Goal: Information Seeking & Learning: Understand process/instructions

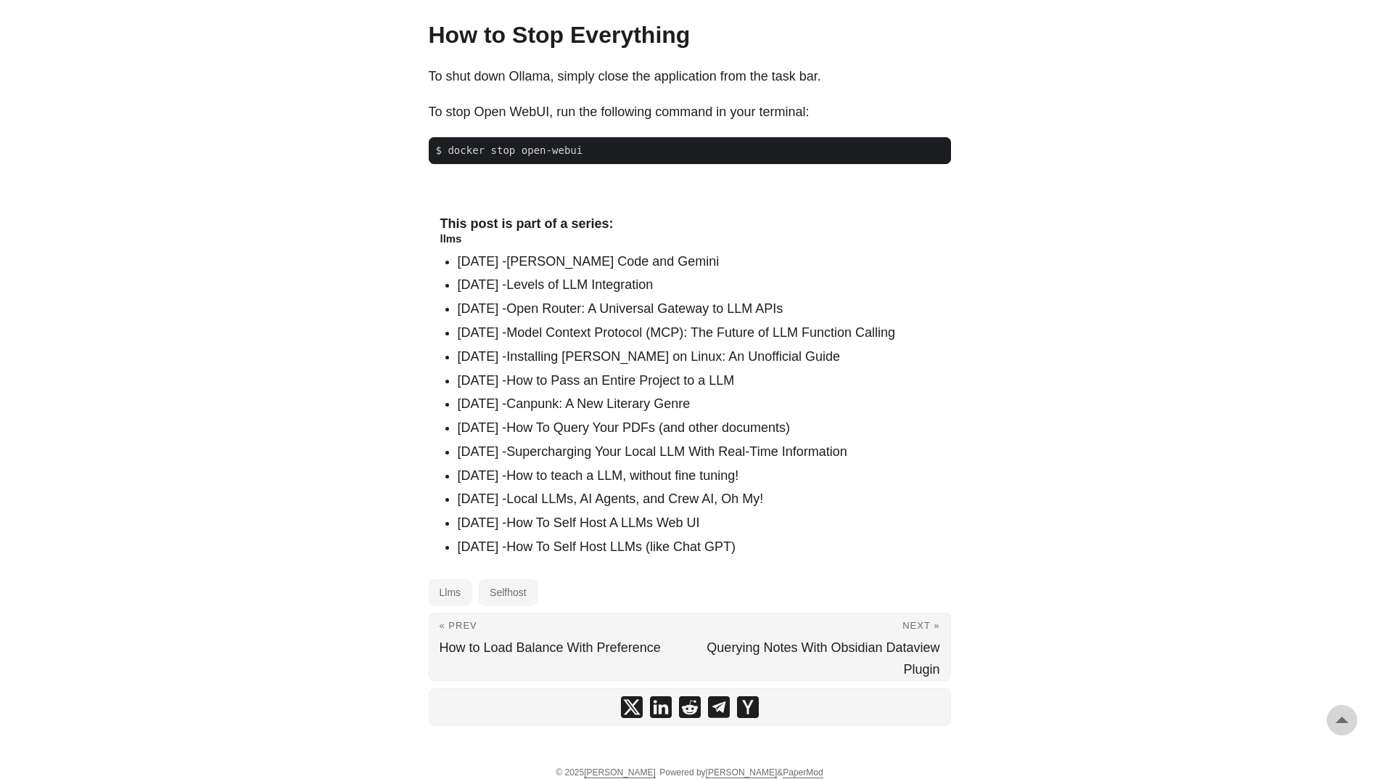
scroll to position [3245, 0]
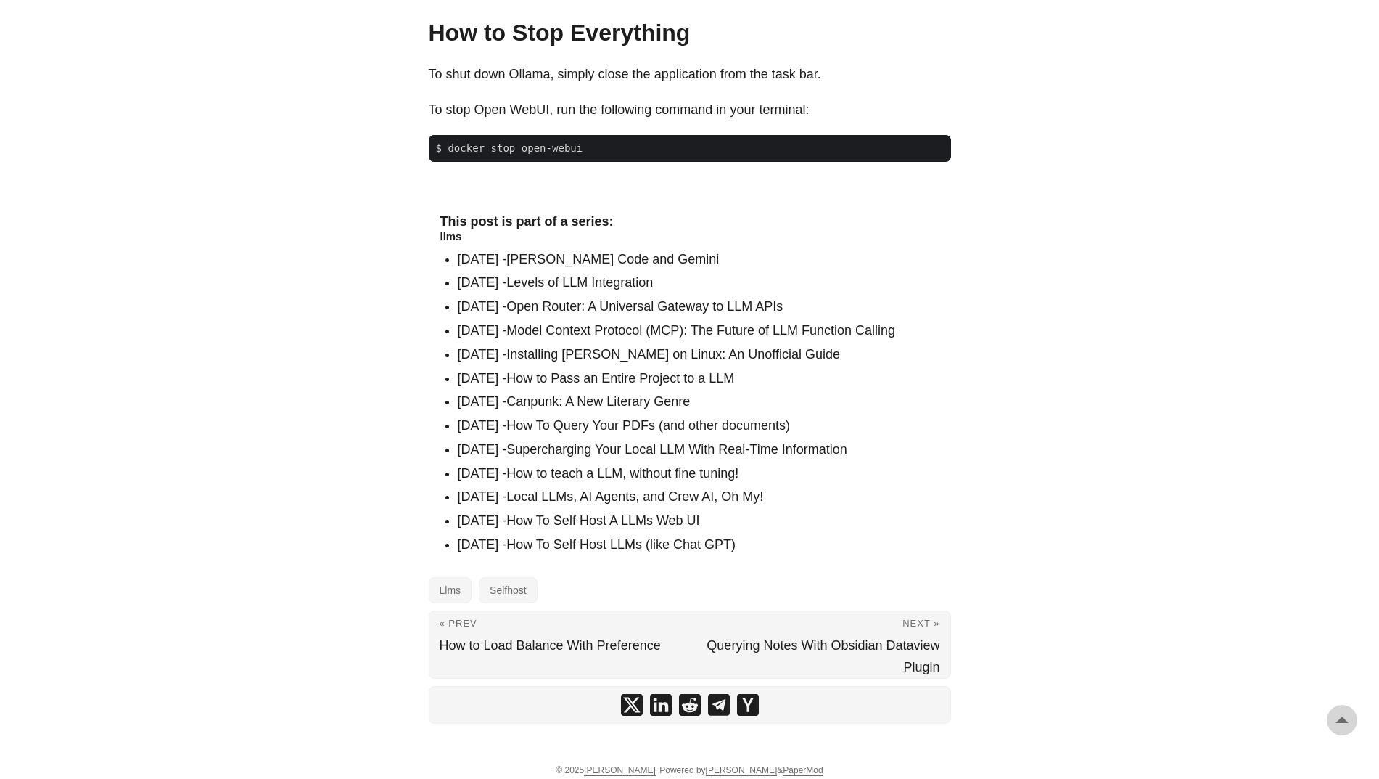
drag, startPoint x: 386, startPoint y: 381, endPoint x: 206, endPoint y: 337, distance: 185.1
drag, startPoint x: 206, startPoint y: 337, endPoint x: 517, endPoint y: 188, distance: 344.7
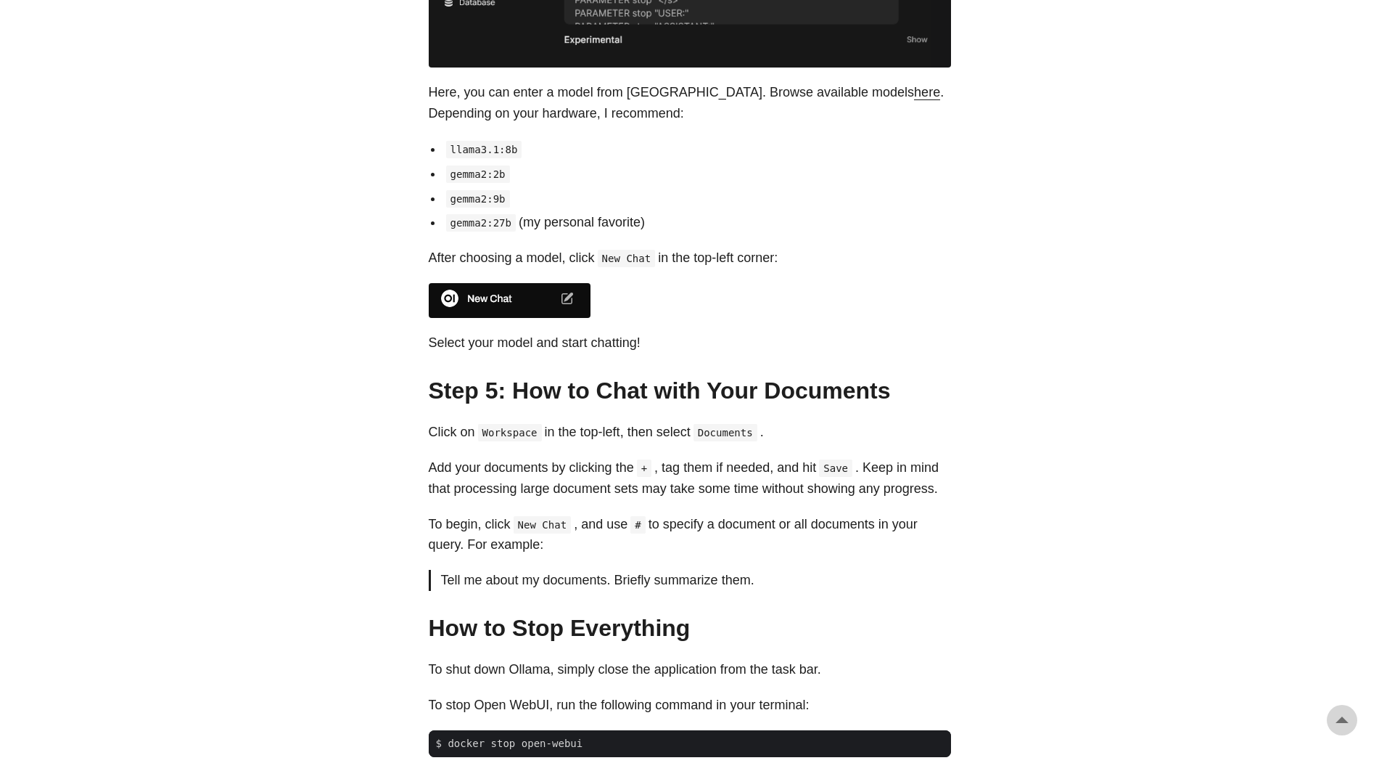
scroll to position [2665, 0]
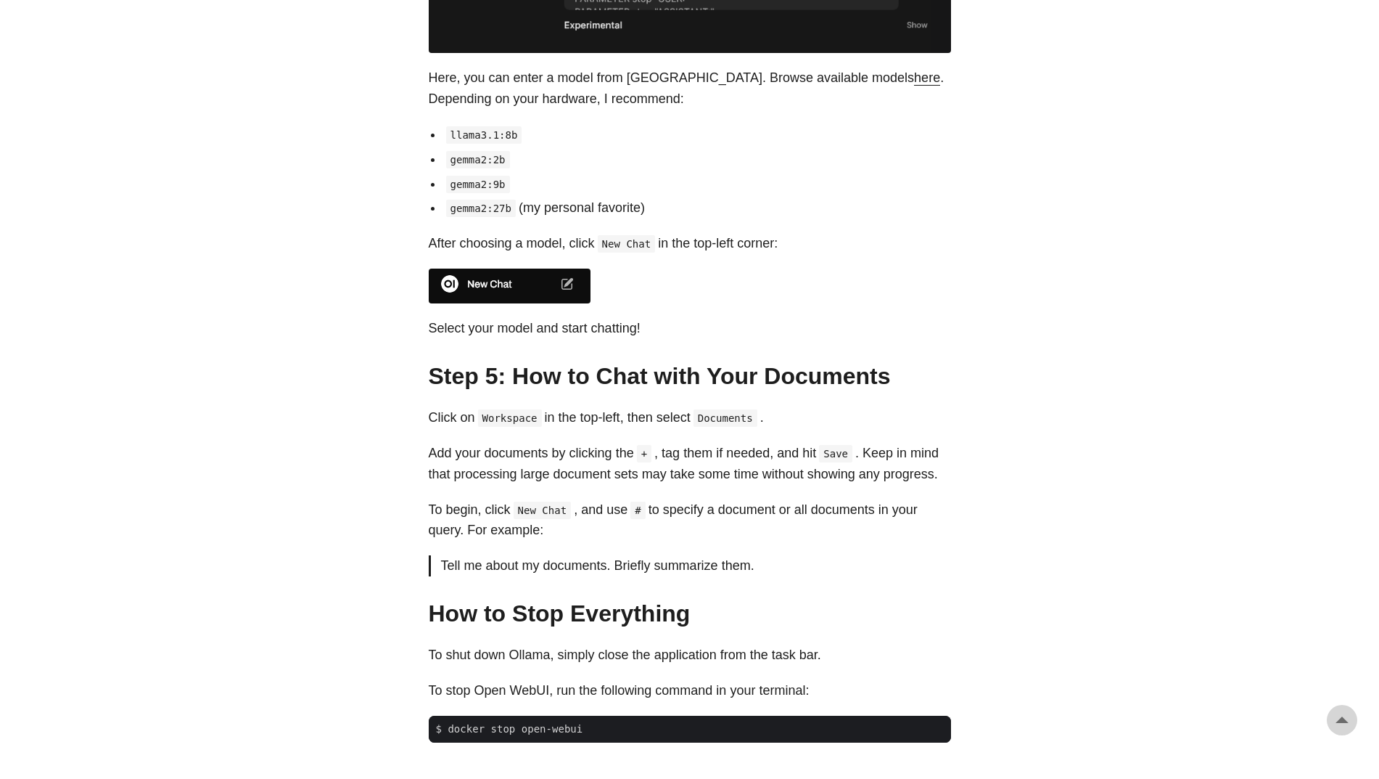
drag, startPoint x: 444, startPoint y: 408, endPoint x: 899, endPoint y: 525, distance: 469.7
click at [875, 525] on p "To begin, click New Chat , and use # to specify a document or all documents in …" at bounding box center [690, 520] width 522 height 42
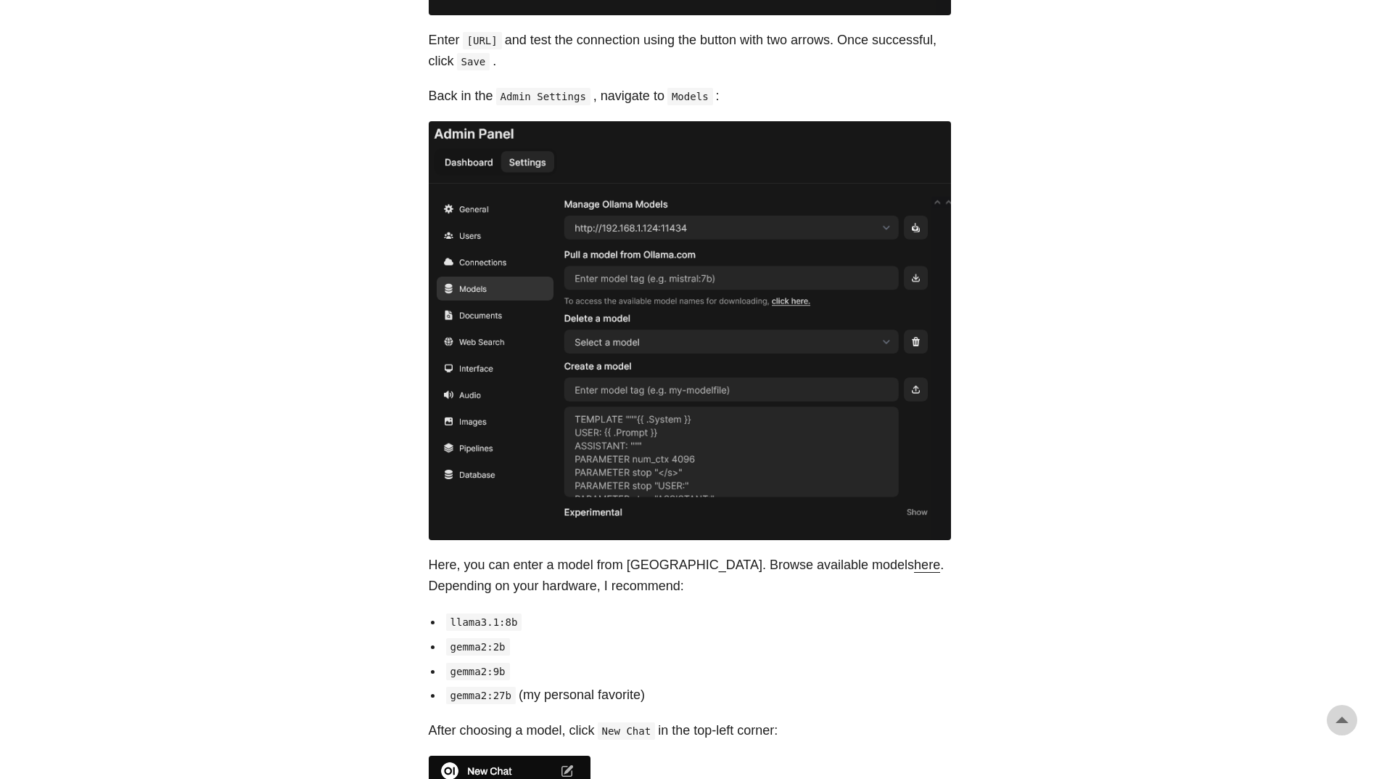
scroll to position [2084, 0]
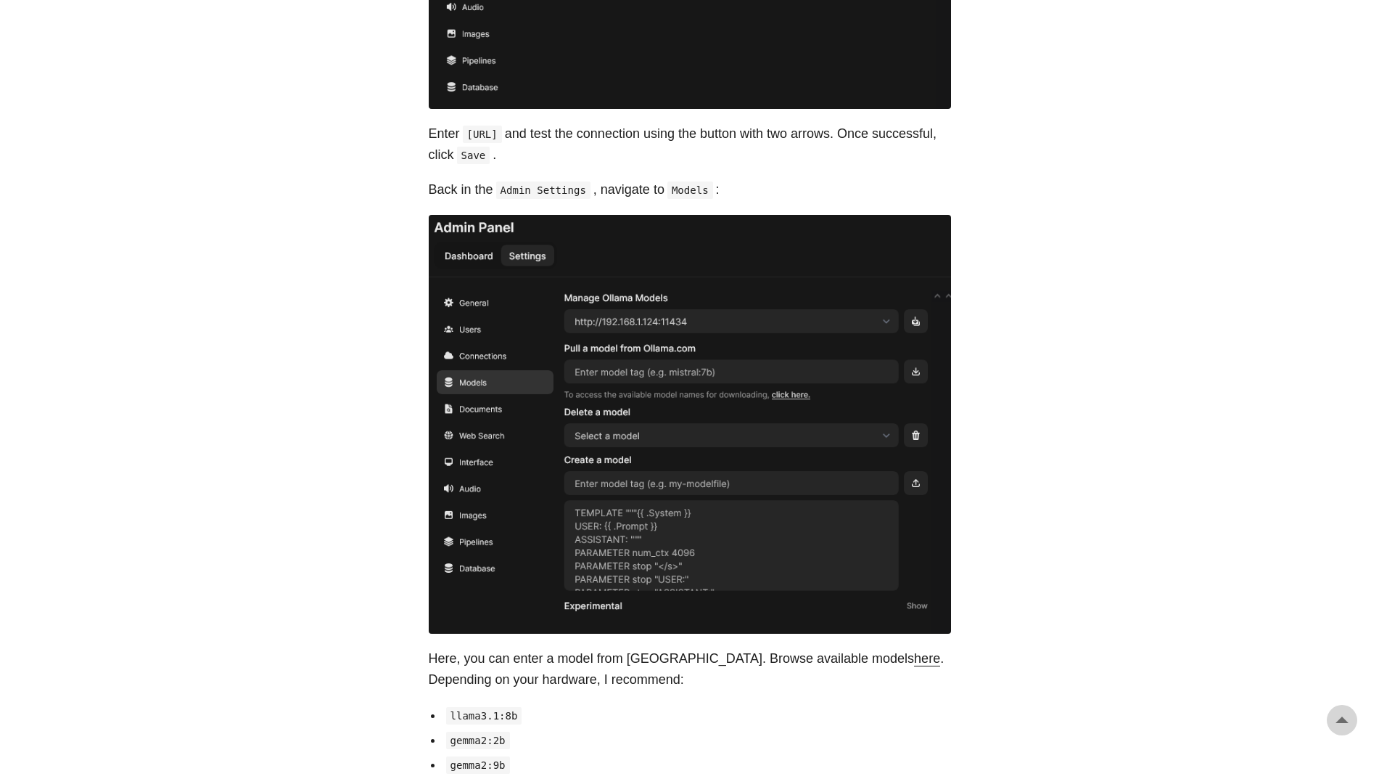
click at [502, 126] on code "[URL]" at bounding box center [482, 134] width 39 height 17
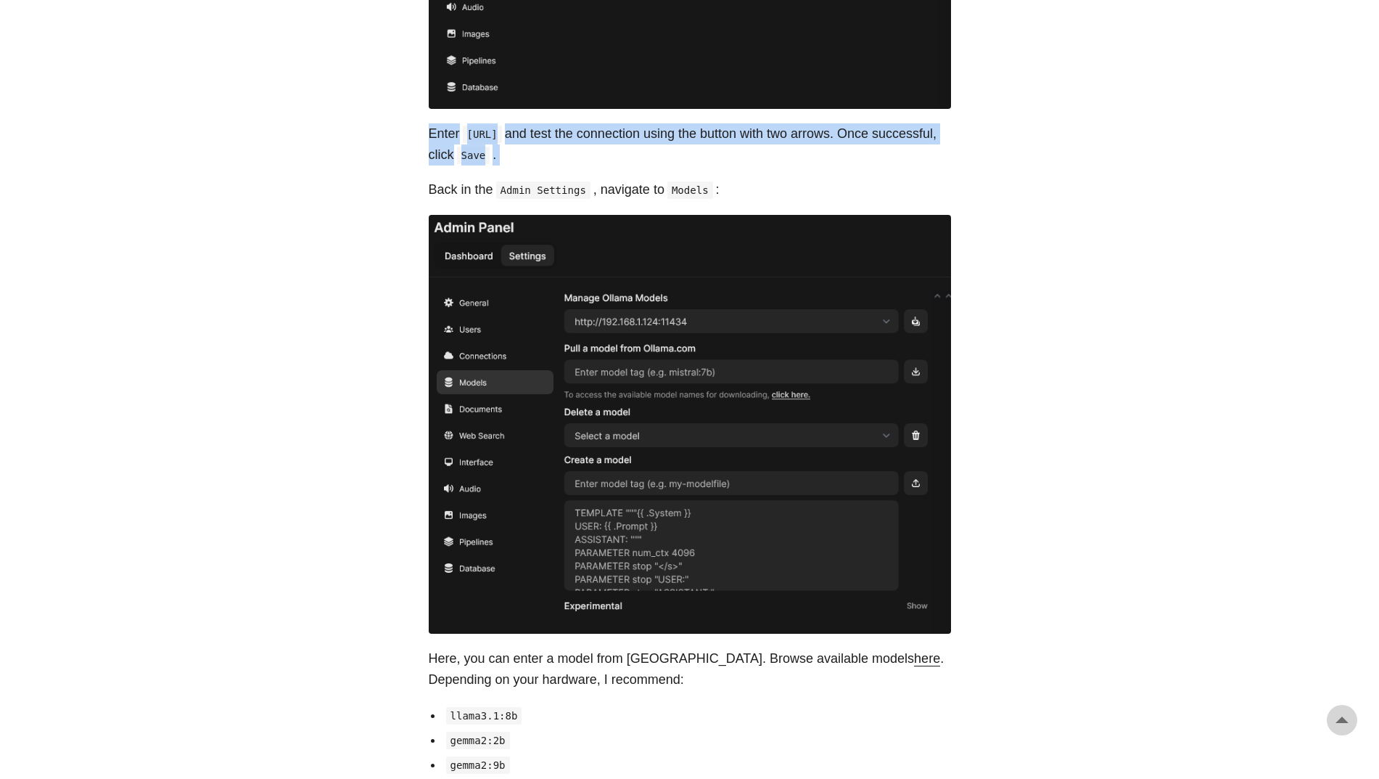
click at [502, 126] on code "[URL]" at bounding box center [482, 134] width 39 height 17
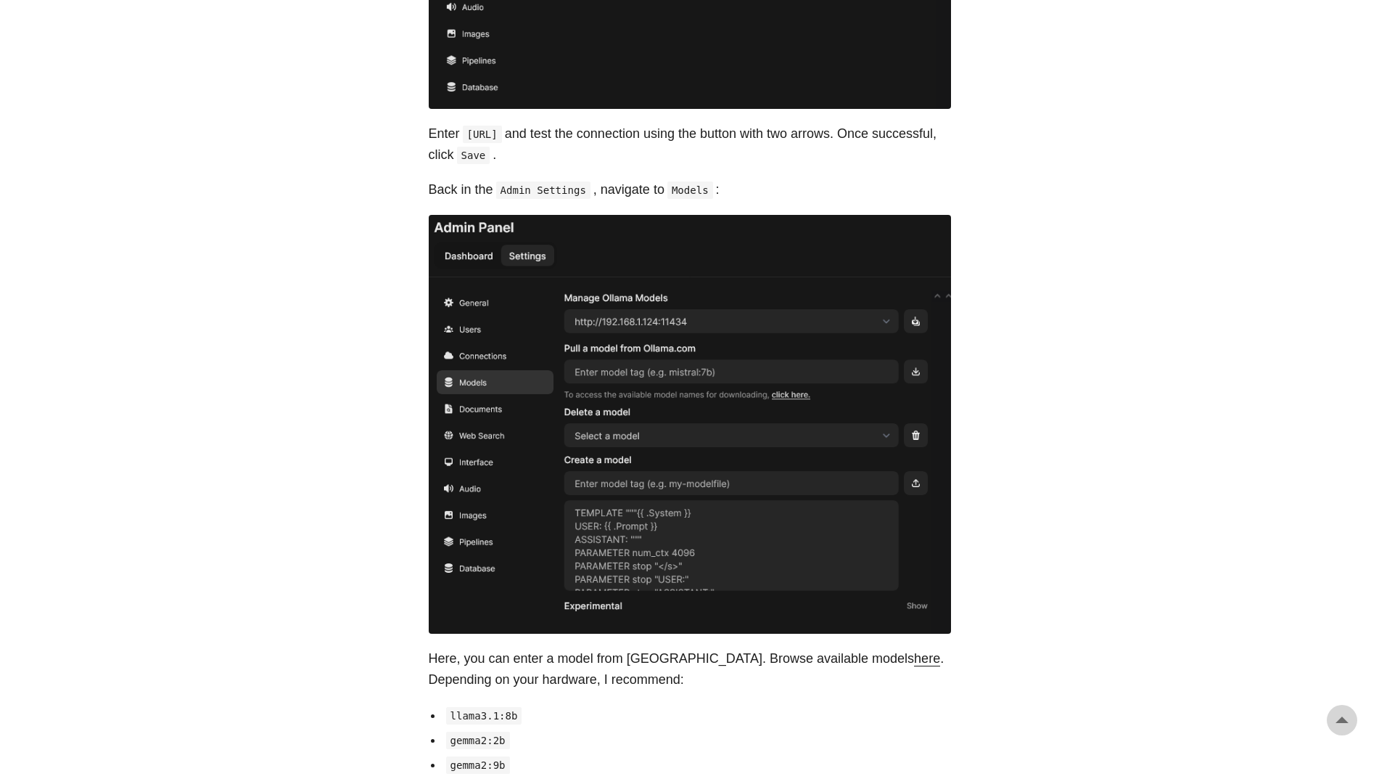
click at [557, 181] on code "Admin Settings" at bounding box center [543, 189] width 94 height 17
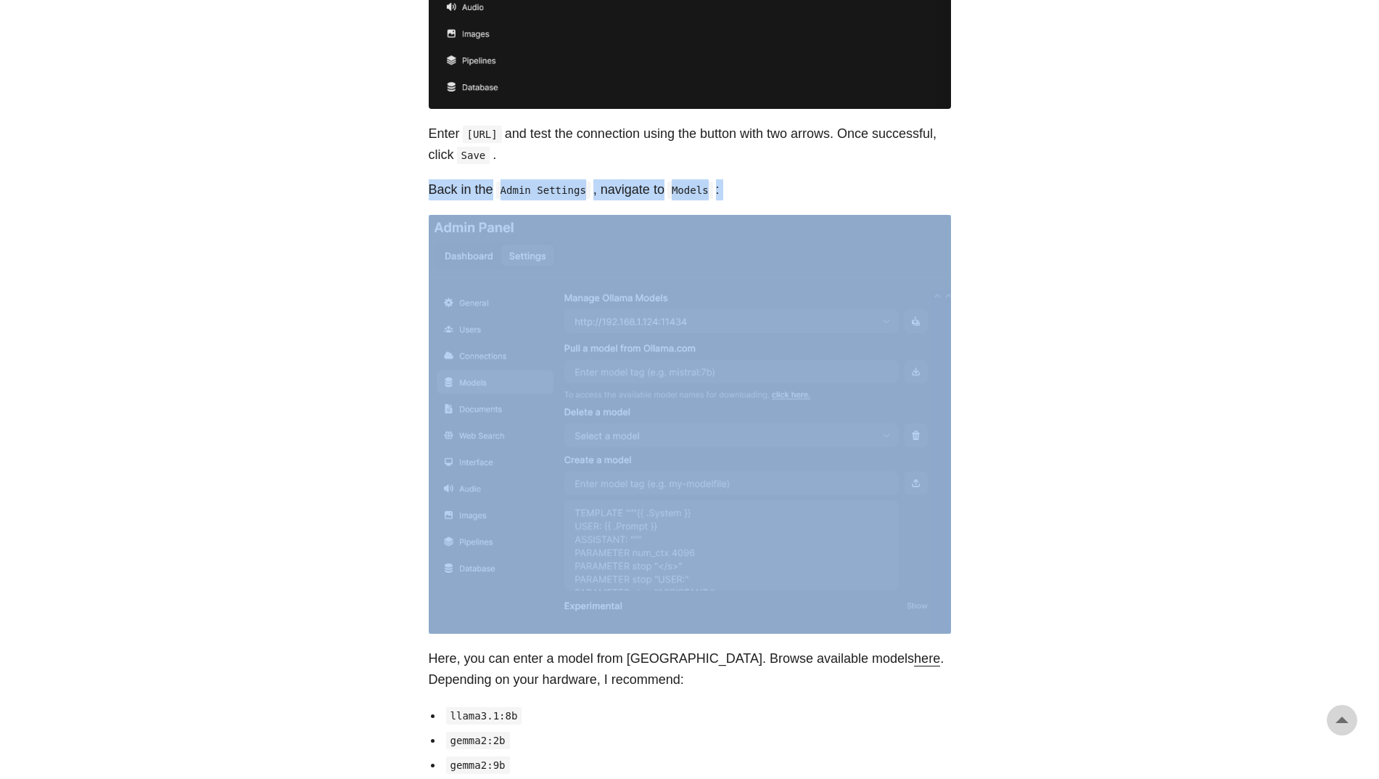
click at [557, 181] on code "Admin Settings" at bounding box center [543, 189] width 94 height 17
drag, startPoint x: 517, startPoint y: 120, endPoint x: 705, endPoint y: 610, distance: 525.3
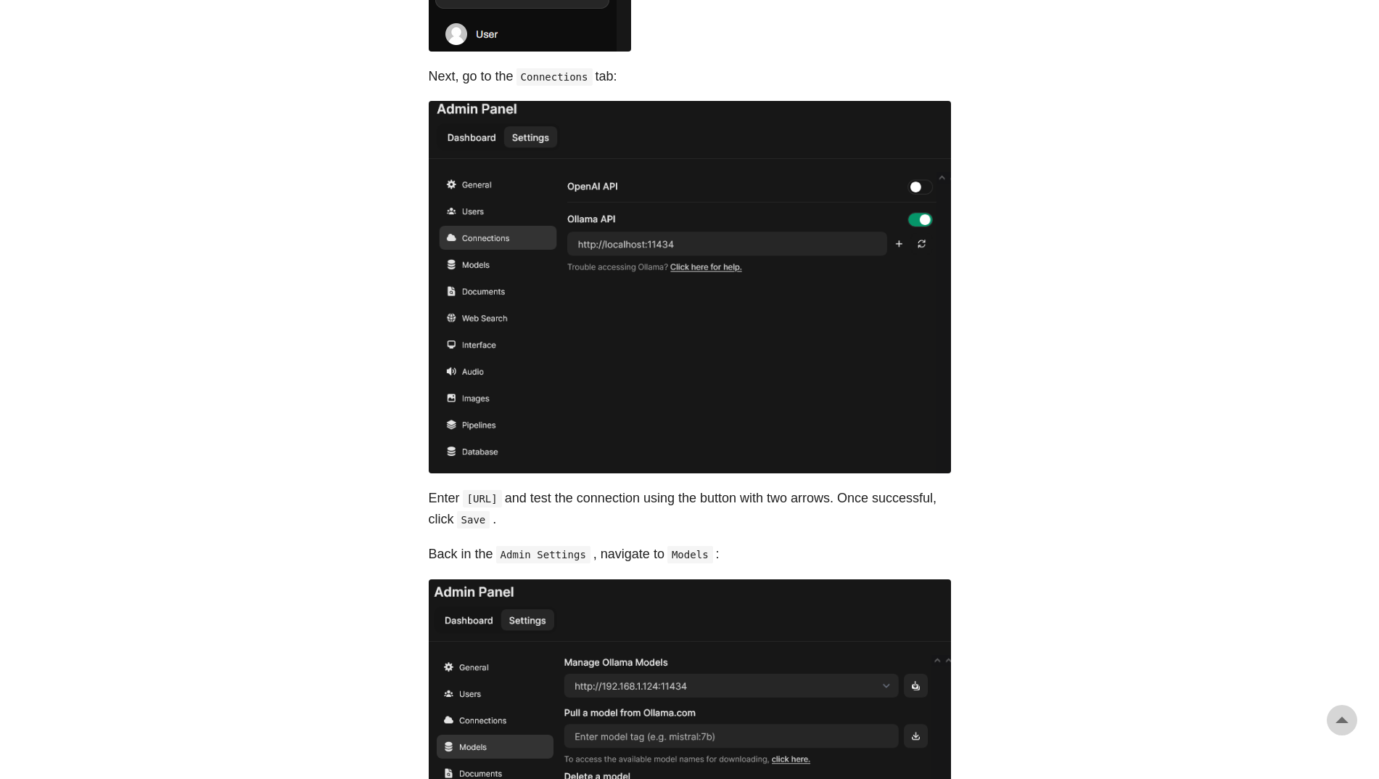
scroll to position [1721, 0]
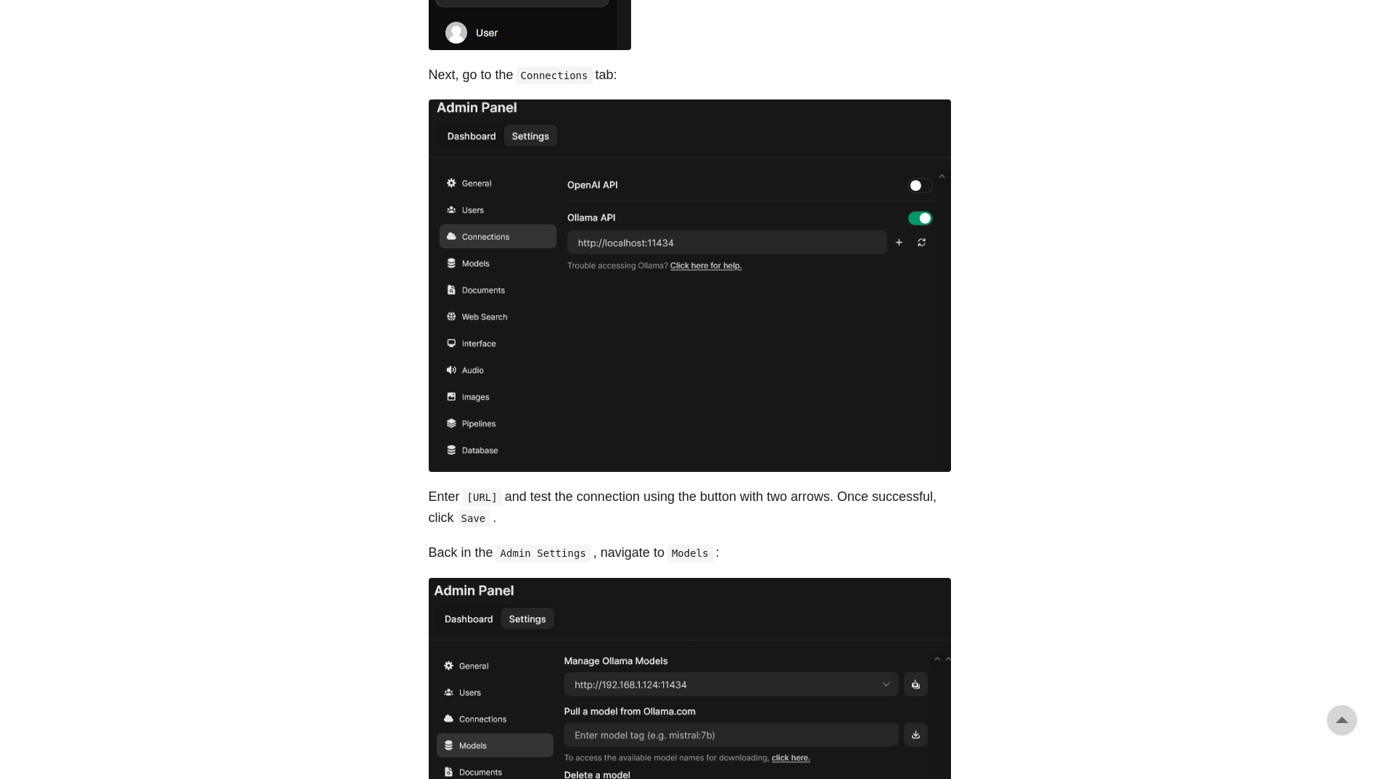
click at [399, 274] on body "[PERSON_NAME] Home About Posts Tags Archive Resume" at bounding box center [689, 297] width 1379 height 4037
